Goal: Browse casually

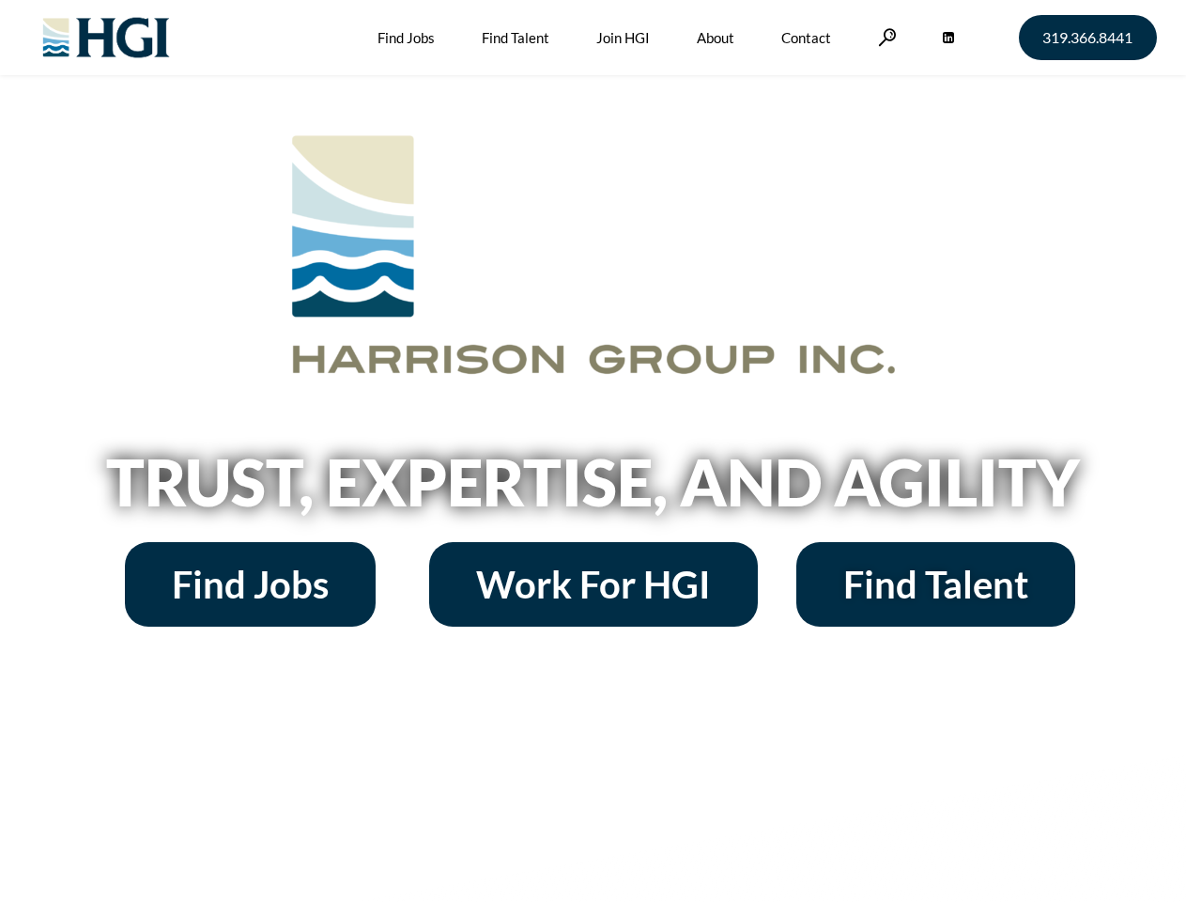
click at [593, 451] on h2 "Trust, Expertise, and Agility" at bounding box center [593, 482] width 1071 height 64
click at [885, 37] on link at bounding box center [887, 37] width 19 height 18
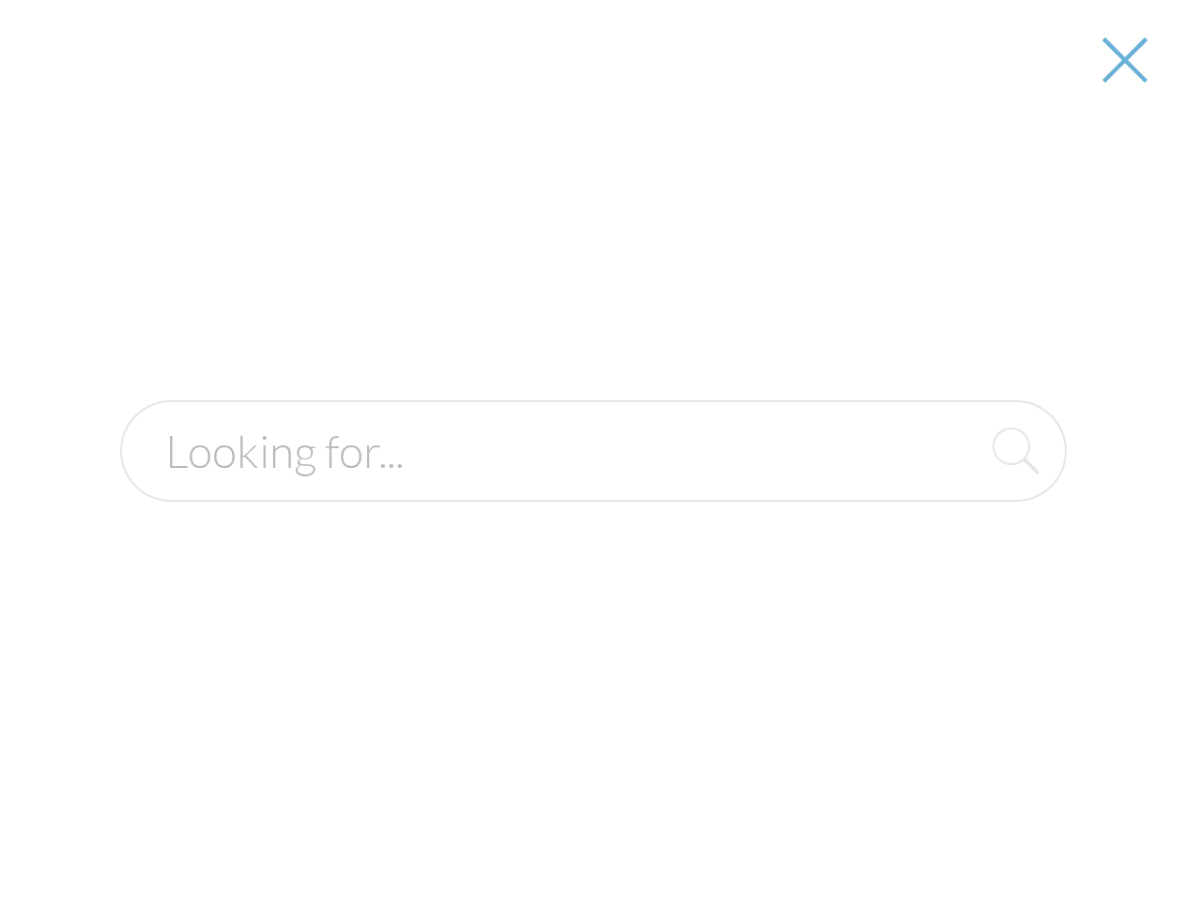
click at [593, 488] on h2 "Trust, Expertise, and Agility" at bounding box center [593, 482] width 1071 height 64
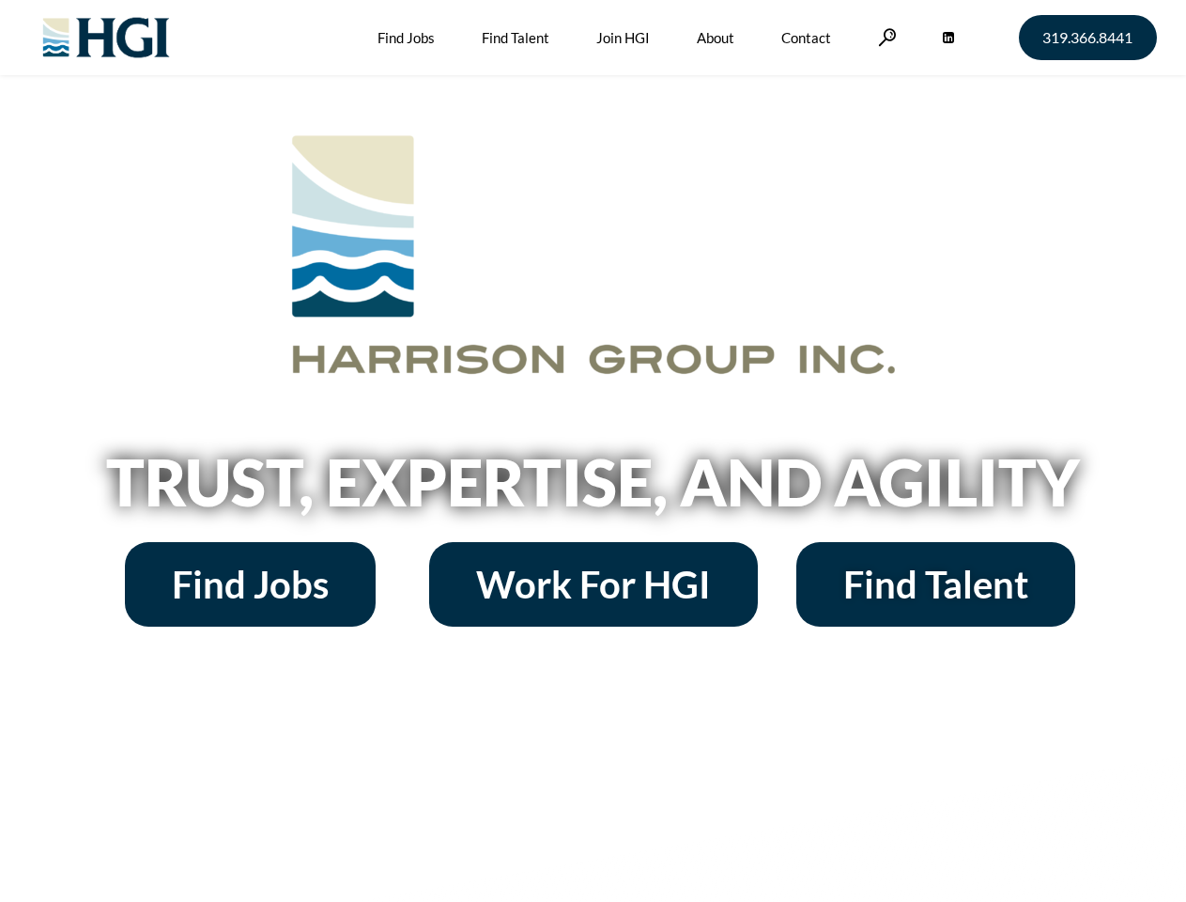
click at [593, 451] on h2 "Trust, Expertise, and Agility" at bounding box center [593, 482] width 1071 height 64
click at [885, 37] on link at bounding box center [887, 37] width 19 height 18
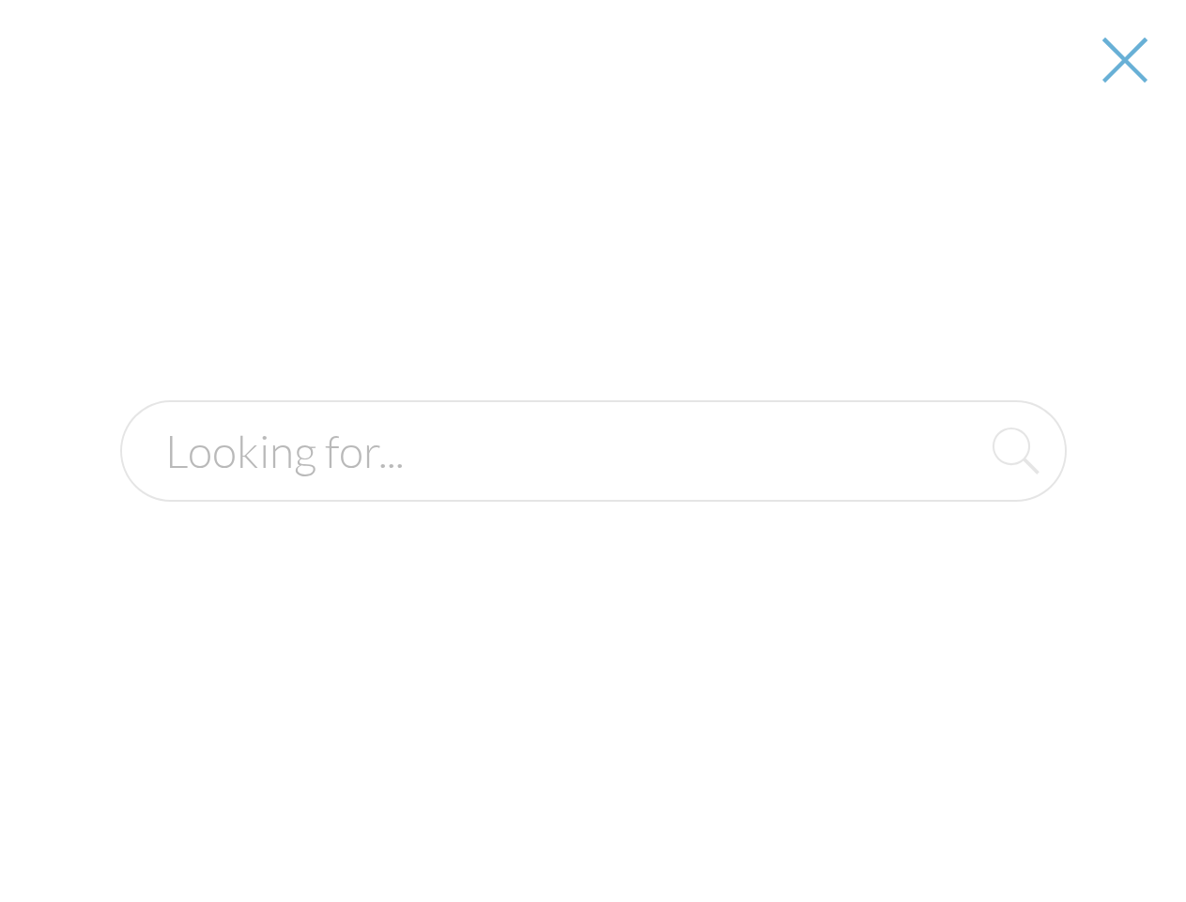
click at [593, 488] on h2 "Trust, Expertise, and Agility" at bounding box center [593, 482] width 1071 height 64
